Goal: Task Accomplishment & Management: Use online tool/utility

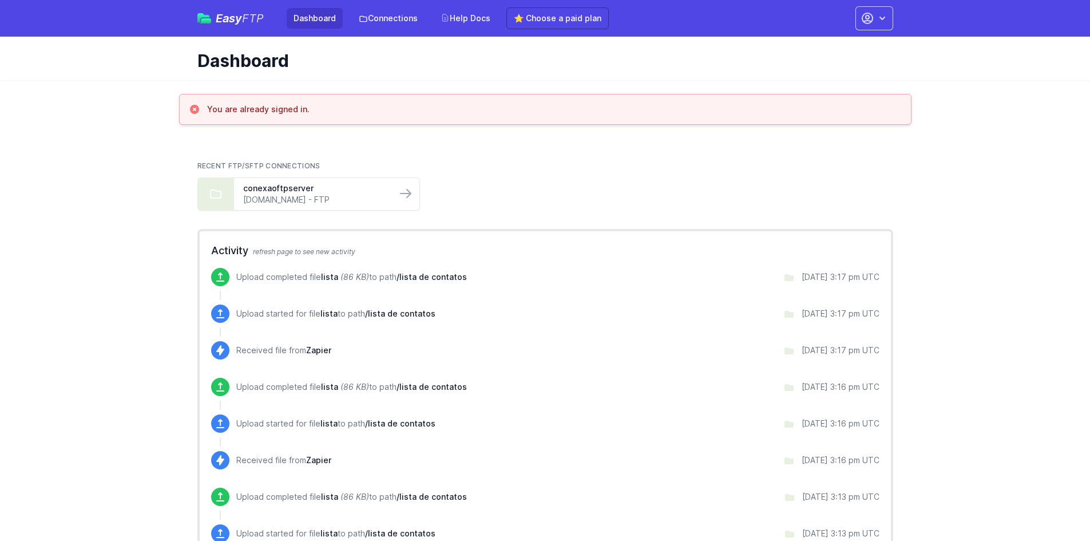
click at [310, 17] on link "Dashboard" at bounding box center [315, 18] width 56 height 21
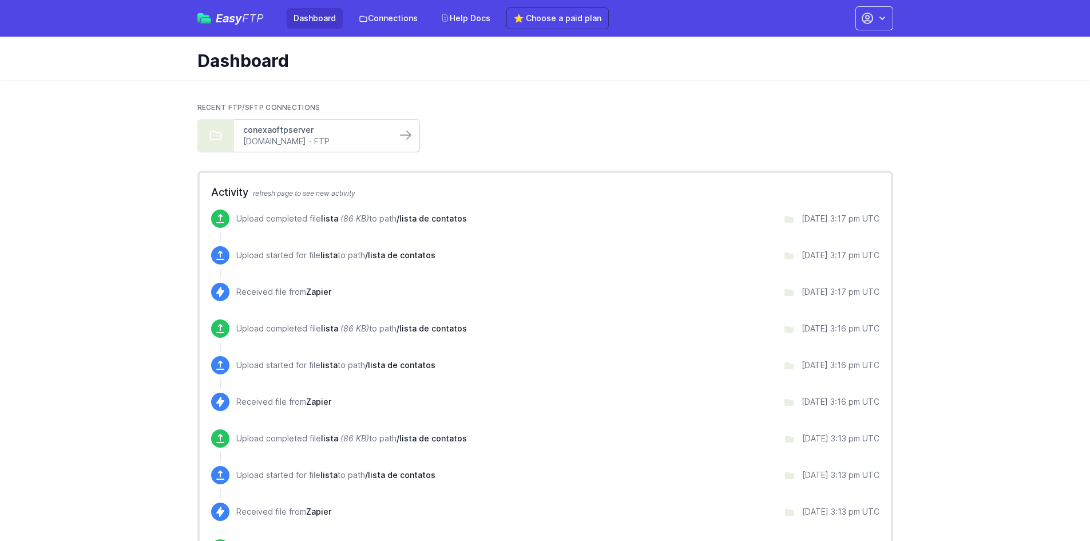
click at [321, 132] on link "conexaoftpserver" at bounding box center [315, 129] width 144 height 11
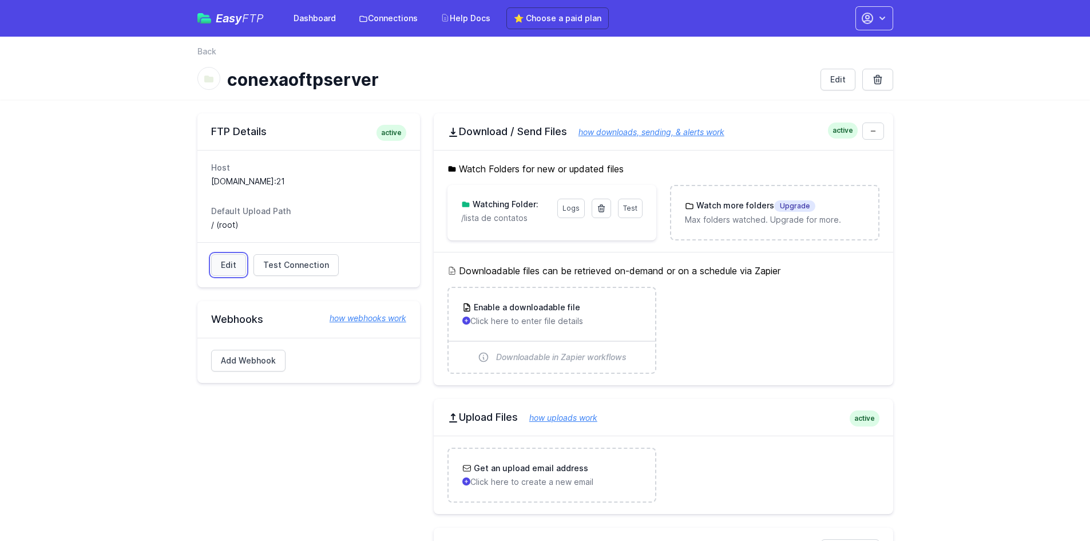
click at [228, 268] on link "Edit" at bounding box center [228, 265] width 35 height 22
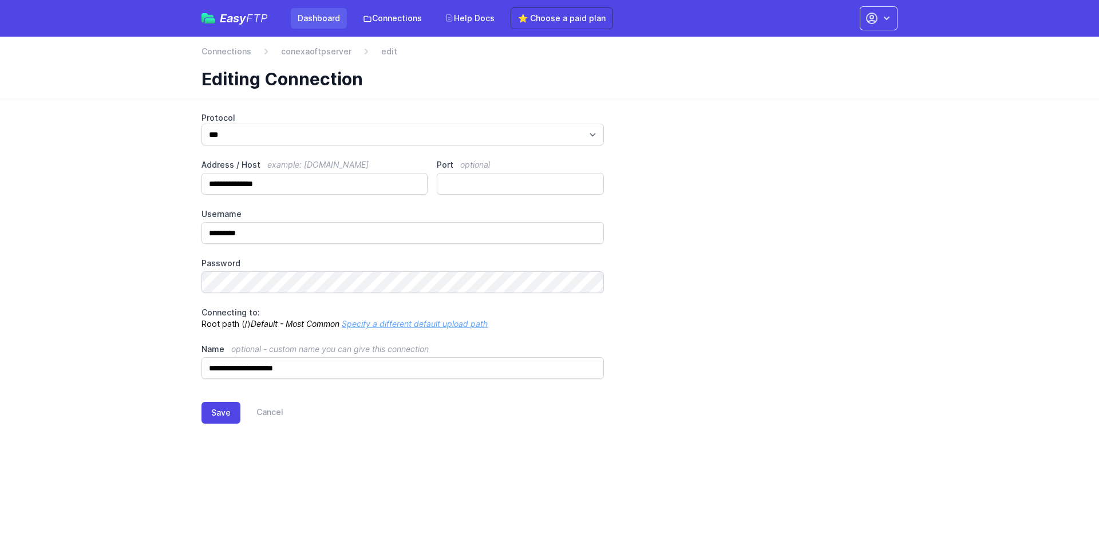
click at [327, 22] on link "Dashboard" at bounding box center [319, 18] width 56 height 21
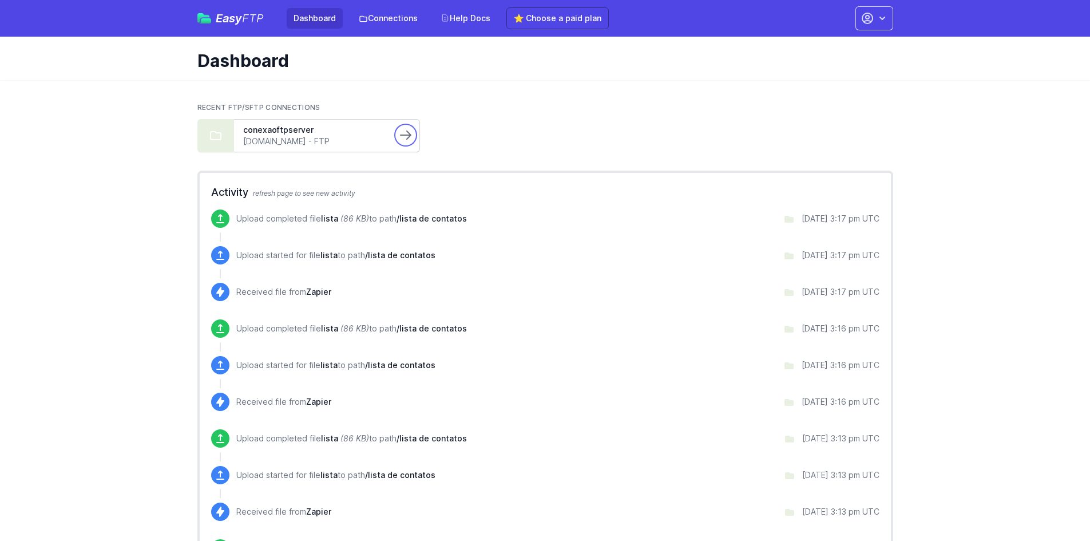
click at [411, 140] on icon at bounding box center [406, 135] width 14 height 14
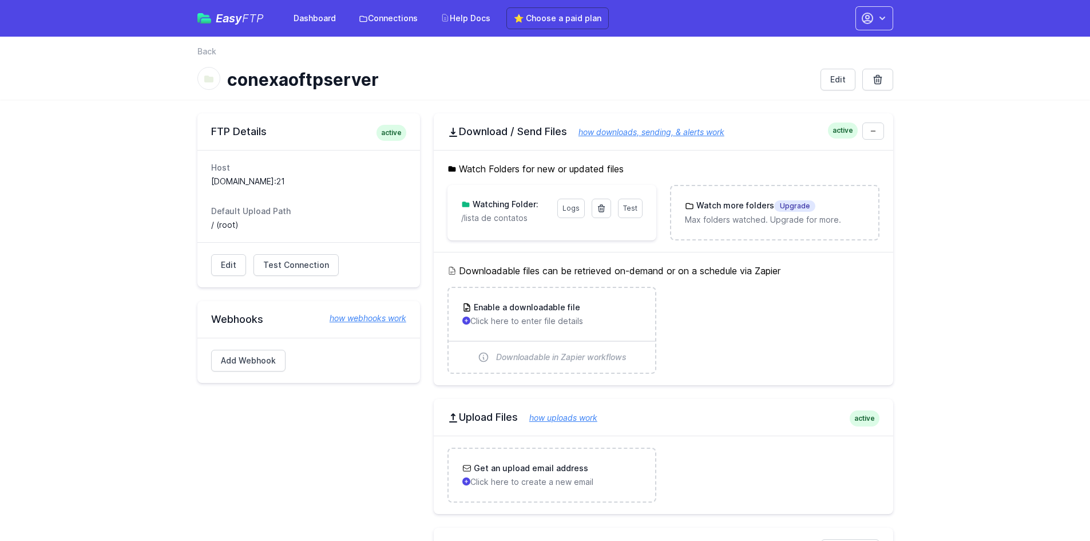
drag, startPoint x: 383, startPoint y: 270, endPoint x: 520, endPoint y: 398, distance: 187.5
click at [765, 366] on ul "Enable a downloadable file Click here to enter file details Downloadable in Zap…" at bounding box center [664, 330] width 432 height 87
click at [686, 131] on link "how downloads, sending, & alerts work" at bounding box center [645, 132] width 157 height 10
click at [392, 133] on span "active" at bounding box center [392, 133] width 30 height 16
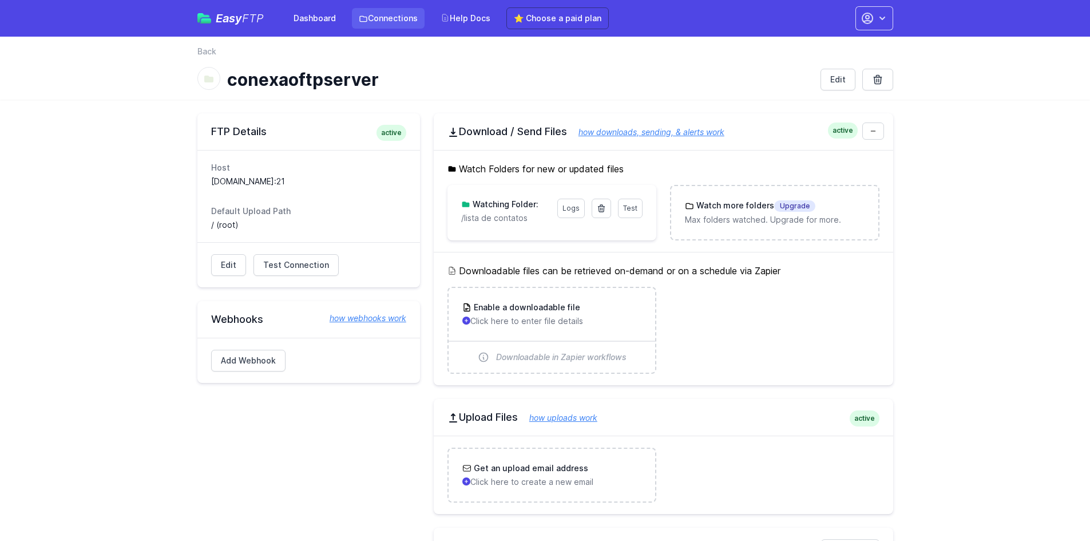
click at [404, 22] on link "Connections" at bounding box center [388, 18] width 73 height 21
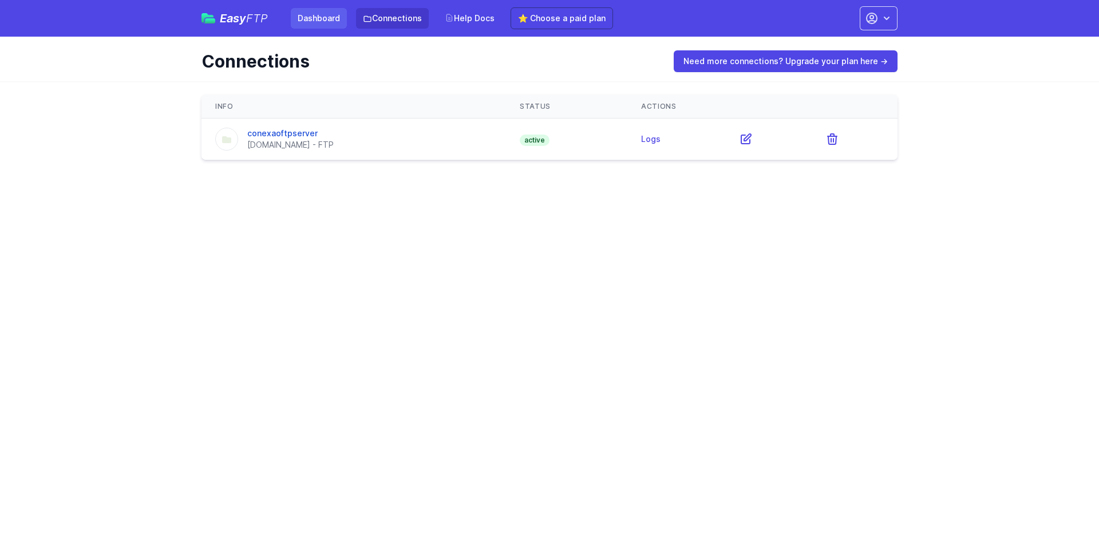
click at [321, 25] on link "Dashboard" at bounding box center [319, 18] width 56 height 21
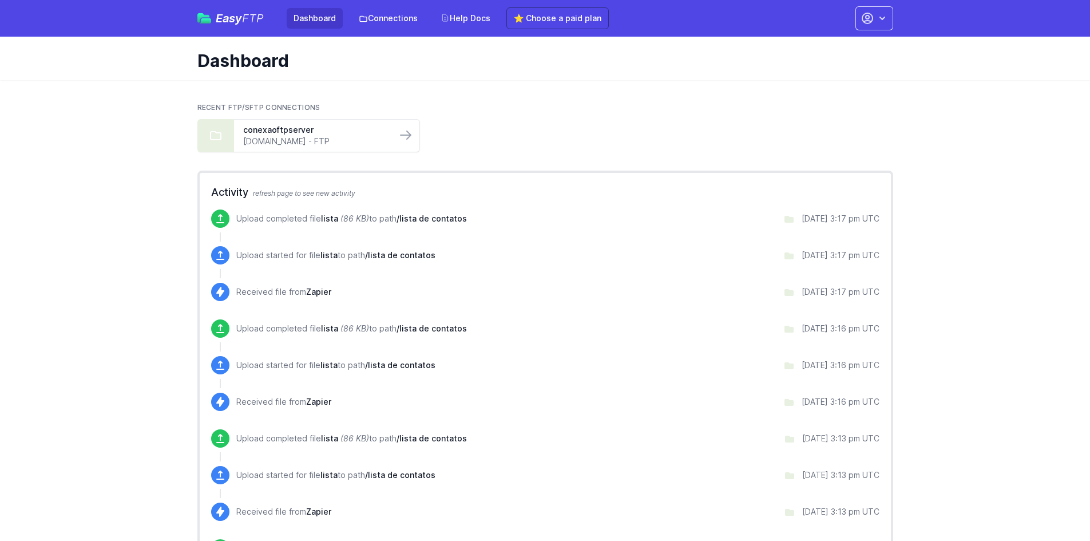
click at [238, 24] on span "Easy FTP" at bounding box center [240, 18] width 48 height 11
click at [413, 132] on link at bounding box center [406, 135] width 18 height 18
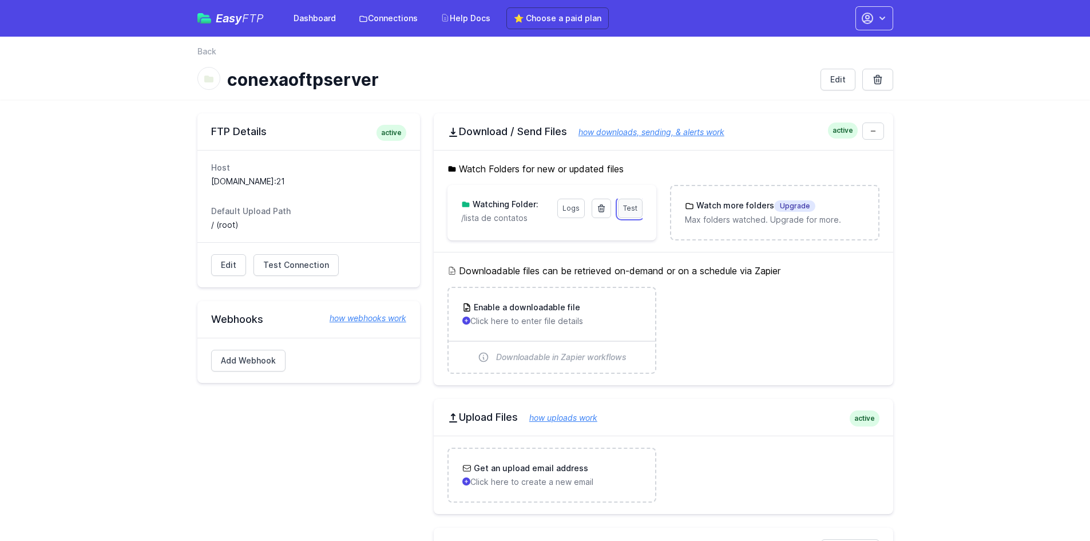
click at [628, 208] on span "Test" at bounding box center [630, 208] width 14 height 9
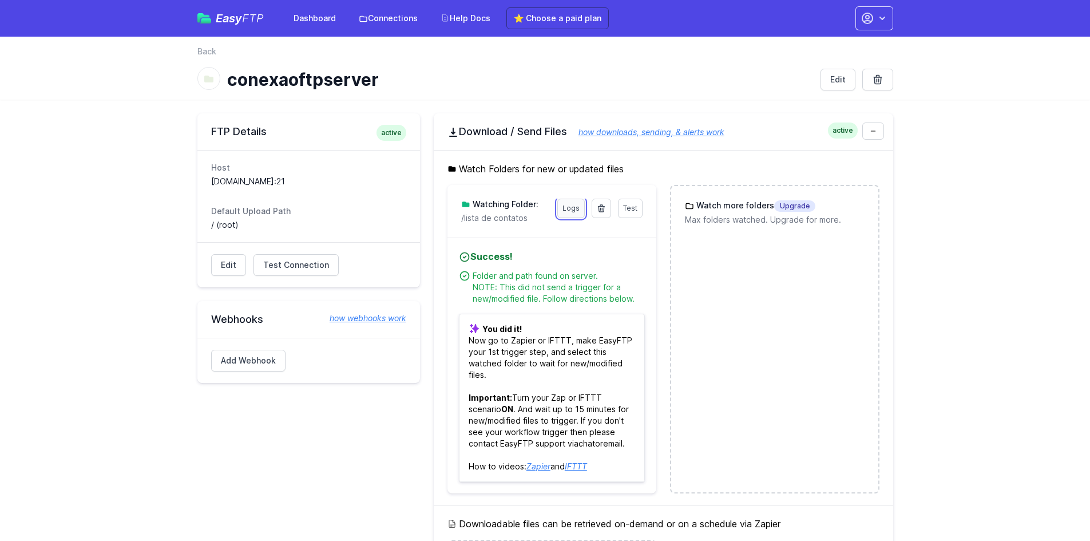
click at [572, 214] on link "Logs" at bounding box center [571, 208] width 27 height 19
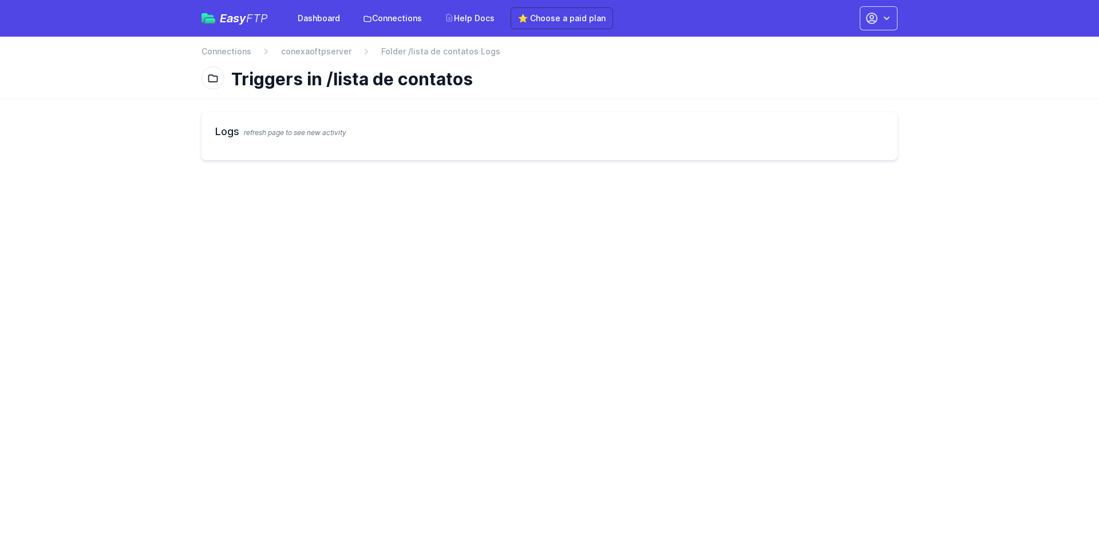
click at [422, 56] on span "Folder /lista de contatos Logs" at bounding box center [440, 51] width 119 height 11
click at [348, 52] on ol "Connections conexaoftpserver Folder /lista de contatos Logs" at bounding box center [350, 51] width 299 height 11
click at [239, 48] on link "Connections" at bounding box center [226, 51] width 50 height 11
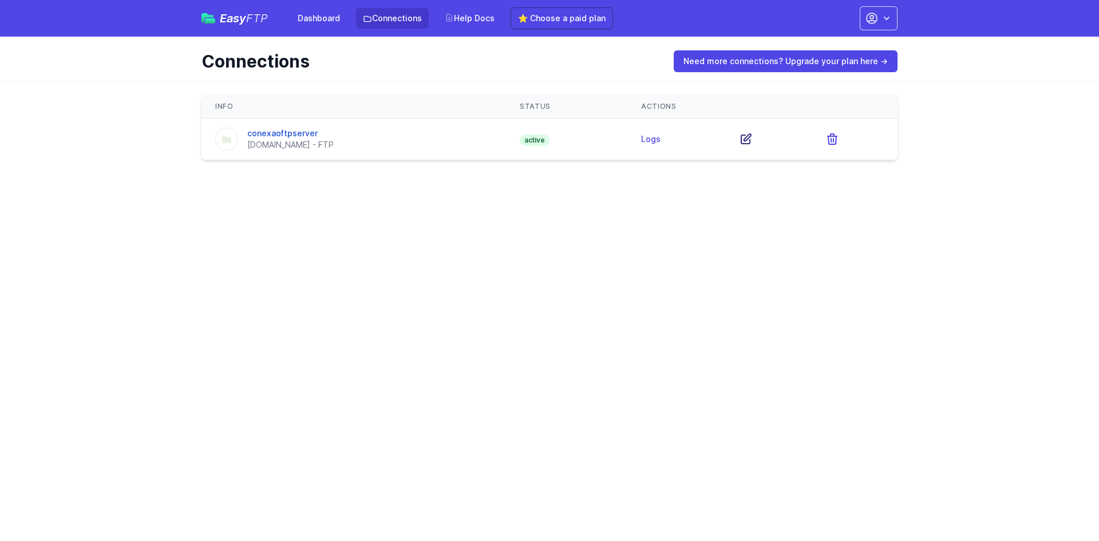
click at [742, 142] on icon at bounding box center [746, 139] width 14 height 14
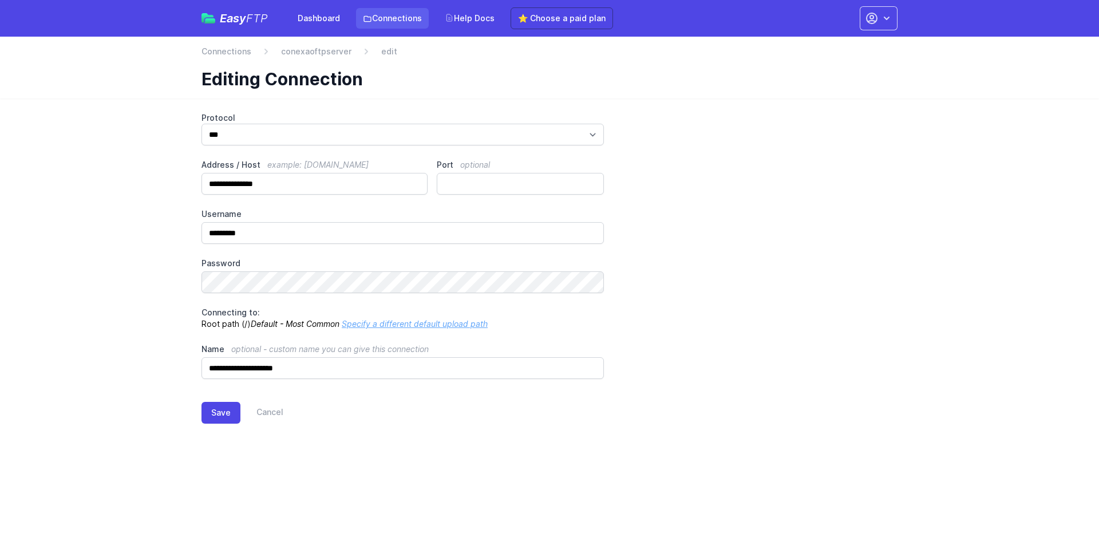
click at [404, 22] on link "Connections" at bounding box center [392, 18] width 73 height 21
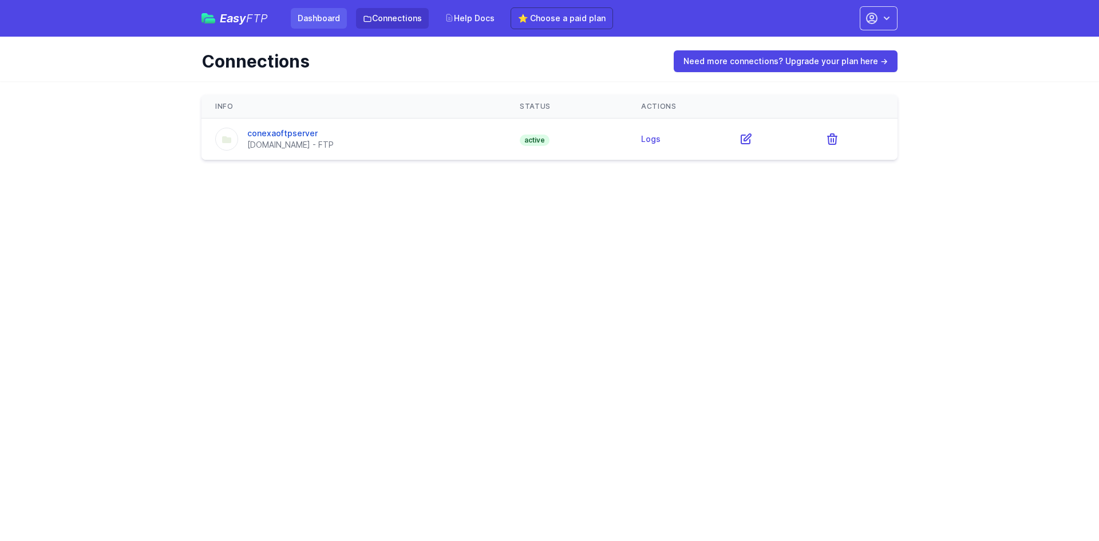
click at [321, 19] on link "Dashboard" at bounding box center [319, 18] width 56 height 21
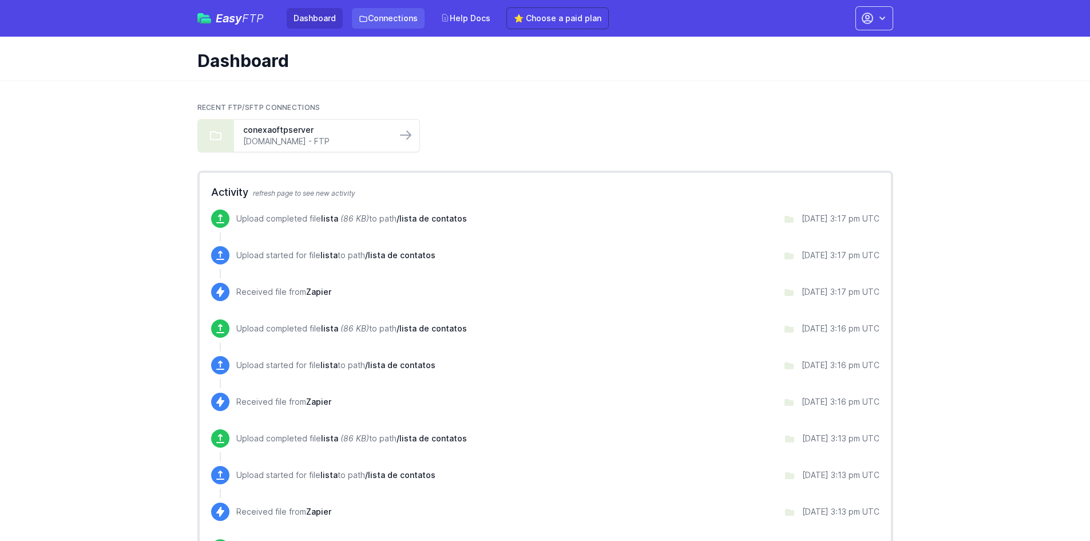
click at [393, 15] on link "Connections" at bounding box center [388, 18] width 73 height 21
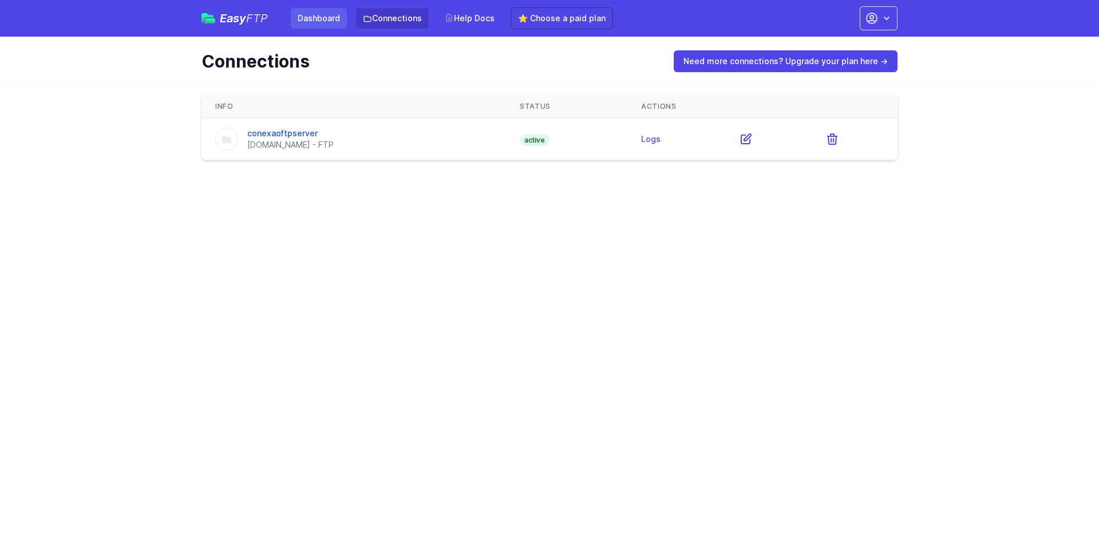
click at [313, 17] on link "Dashboard" at bounding box center [319, 18] width 56 height 21
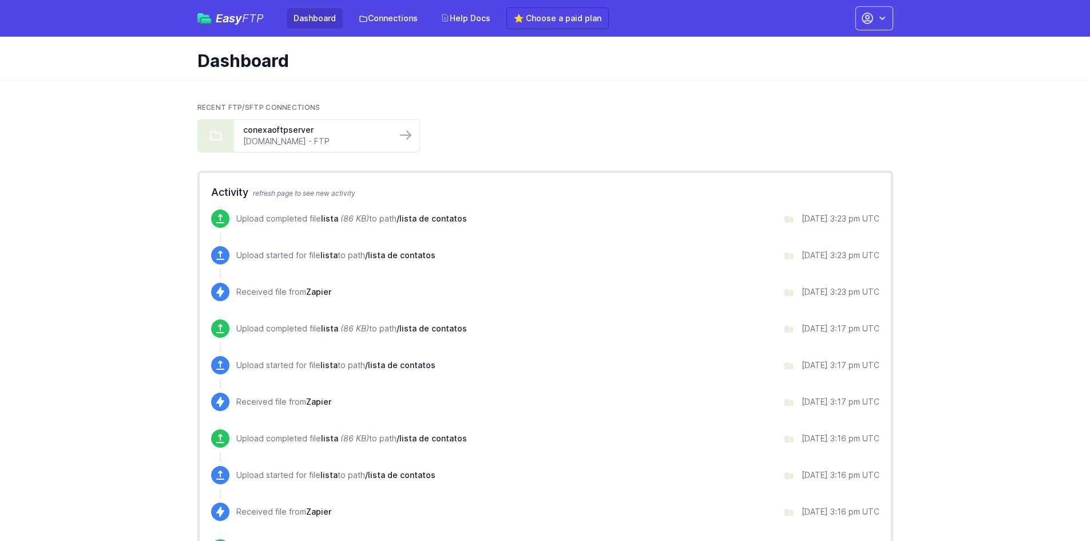
click at [223, 22] on span "Easy FTP" at bounding box center [240, 18] width 48 height 11
click at [410, 371] on div "Upload started for file lista to path /lista de contatos" at bounding box center [335, 366] width 199 height 15
drag, startPoint x: 410, startPoint y: 371, endPoint x: 326, endPoint y: 320, distance: 97.9
click at [326, 320] on div "Upload completed file lista (86 KB) to path /lista de contatos 9/28/2025 3:17 p…" at bounding box center [557, 328] width 643 height 18
